Goal: Task Accomplishment & Management: Manage account settings

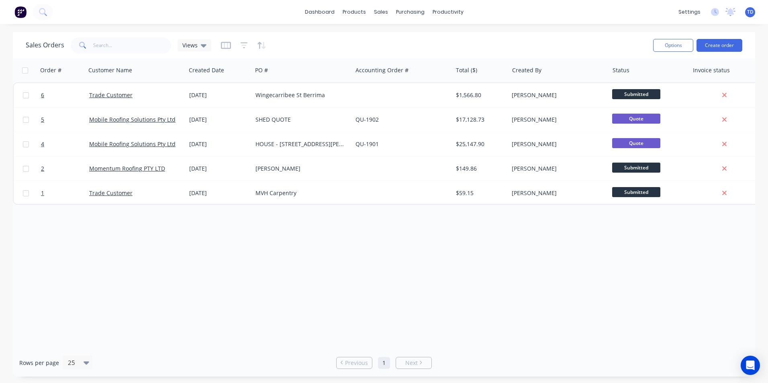
click at [518, 281] on div "Order # Customer Name Created Date PO # Accounting Order # Total ($) Created By…" at bounding box center [384, 203] width 742 height 291
click at [751, 13] on span "TD" at bounding box center [750, 11] width 6 height 7
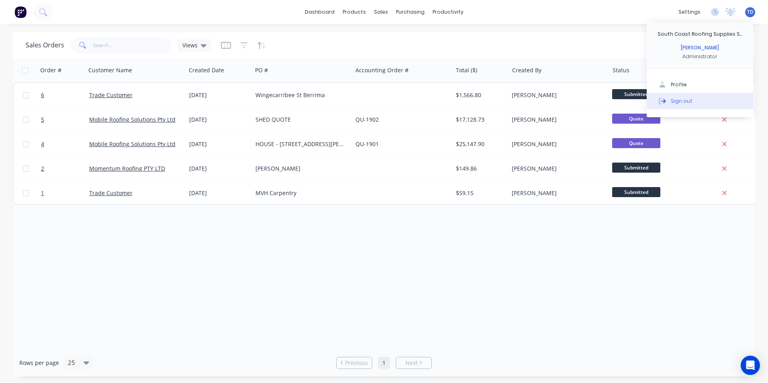
click at [706, 108] on button "Sign out" at bounding box center [699, 101] width 106 height 16
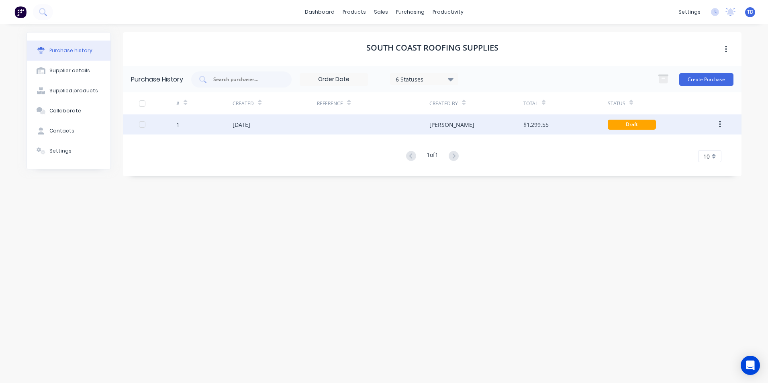
click at [419, 119] on div at bounding box center [373, 124] width 112 height 20
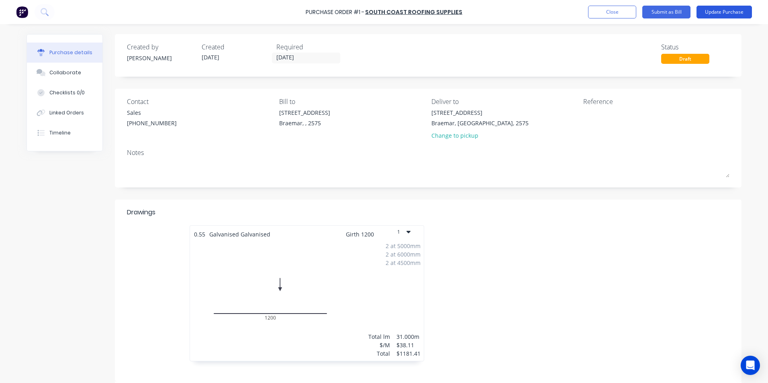
click at [706, 16] on button "Update Purchase" at bounding box center [723, 12] width 55 height 13
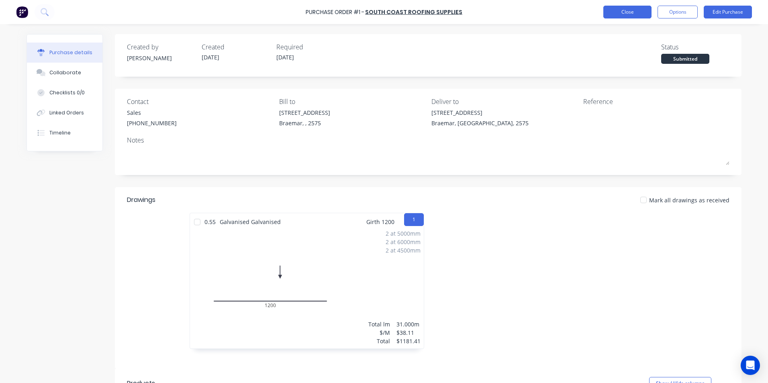
click at [626, 8] on button "Close" at bounding box center [627, 12] width 48 height 13
